Goal: Entertainment & Leisure: Consume media (video, audio)

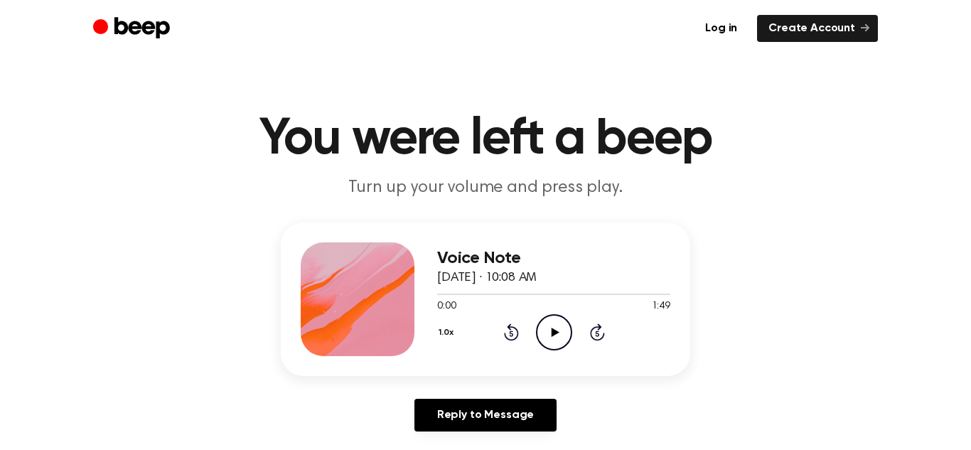
click at [546, 332] on icon "Play Audio" at bounding box center [554, 332] width 36 height 36
click at [564, 321] on icon "Play Audio" at bounding box center [554, 332] width 36 height 36
click at [541, 319] on circle at bounding box center [554, 332] width 35 height 35
click at [588, 333] on div "1.0x Rewind 5 seconds Pause Audio Skip 5 seconds" at bounding box center [553, 332] width 233 height 36
click at [597, 333] on icon at bounding box center [597, 334] width 4 height 6
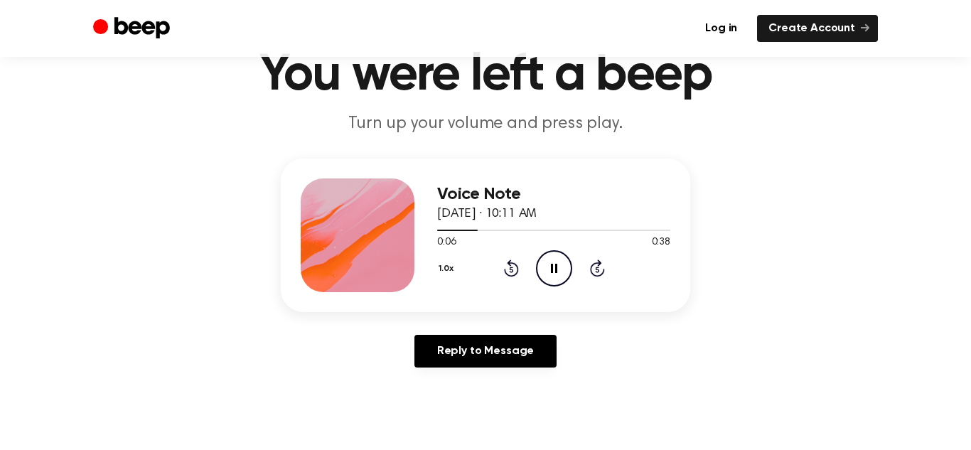
scroll to position [58, 0]
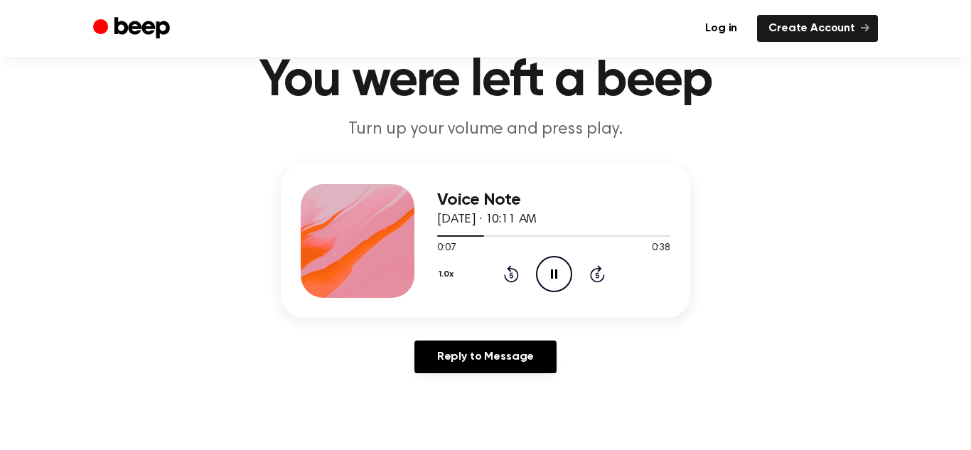
click at [597, 275] on icon at bounding box center [597, 276] width 4 height 6
